Goal: Transaction & Acquisition: Purchase product/service

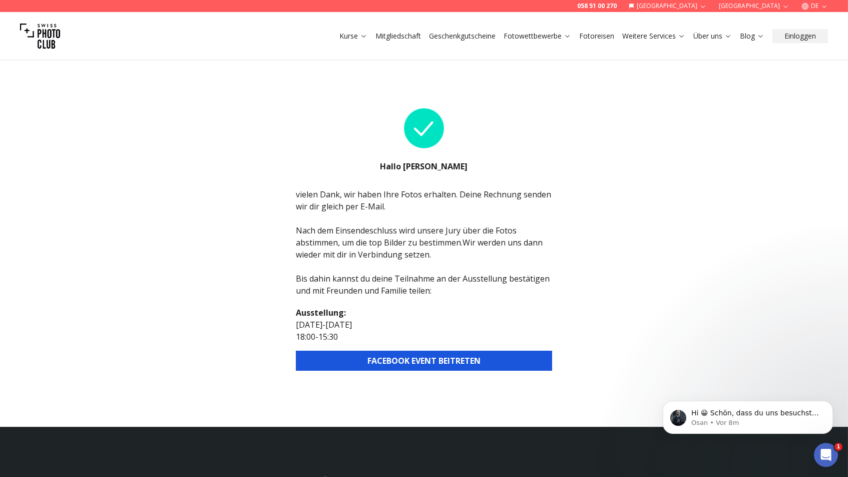
click at [442, 351] on button "FACEBOOK EVENT BEITRETEN" at bounding box center [424, 361] width 256 height 20
click at [455, 366] on button "FACEBOOK EVENT BEITRETEN" at bounding box center [424, 361] width 256 height 20
click at [707, 6] on icon "button" at bounding box center [704, 7] width 8 height 8
click at [736, 31] on link "[GEOGRAPHIC_DATA]" at bounding box center [737, 34] width 76 height 12
click at [725, 74] on link "Fotografen" at bounding box center [718, 76] width 55 height 18
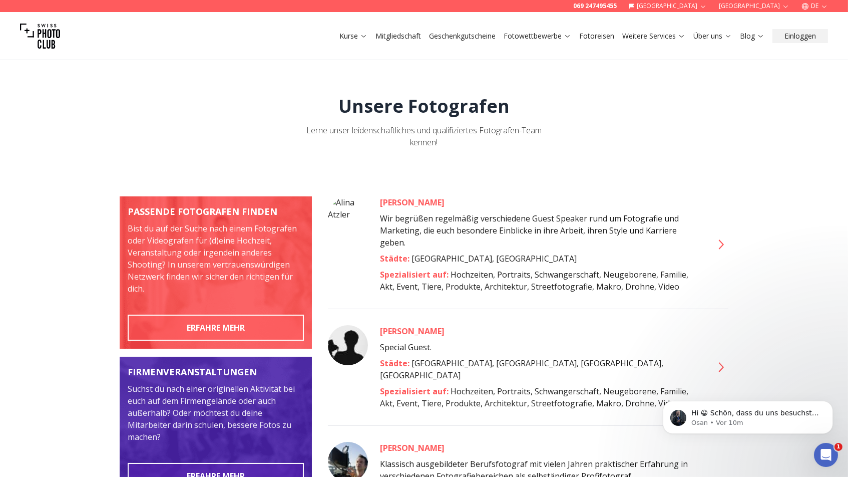
click at [409, 34] on link "Mitgliedschaft" at bounding box center [399, 36] width 46 height 10
